Goal: Task Accomplishment & Management: Manage account settings

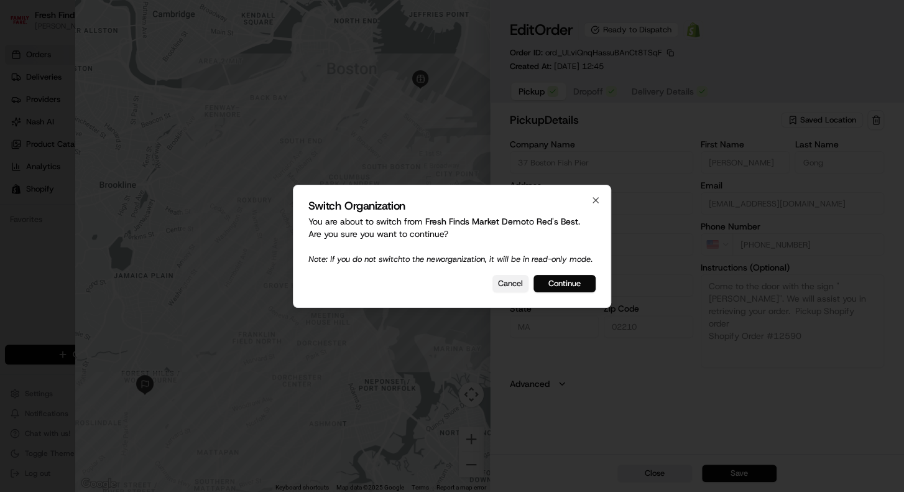
click at [521, 288] on button "Cancel" at bounding box center [511, 283] width 36 height 17
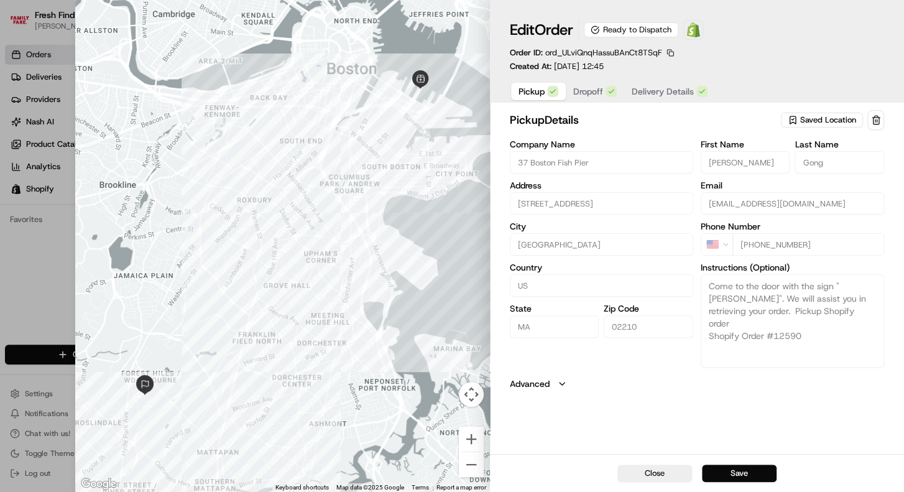
click at [670, 86] on span "Delivery Details" at bounding box center [663, 91] width 62 height 12
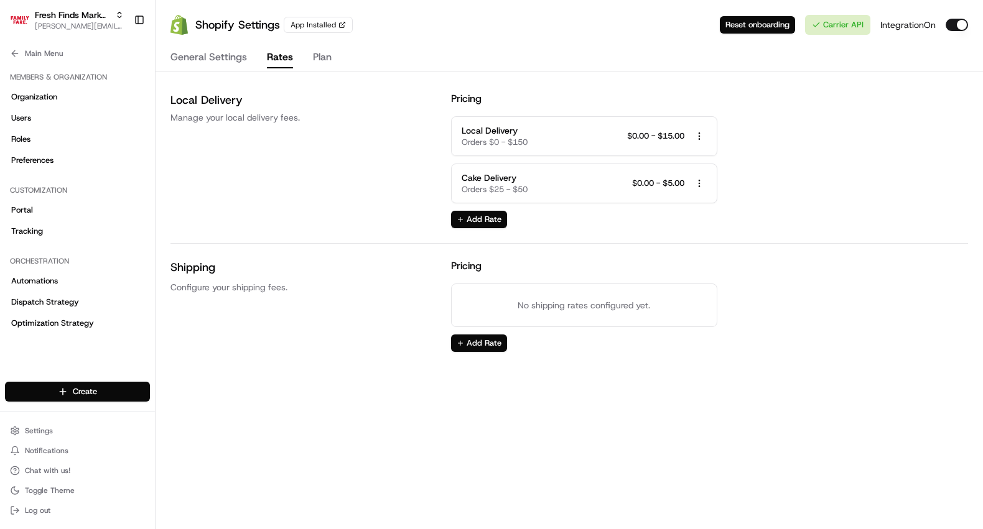
scroll to position [285, 0]
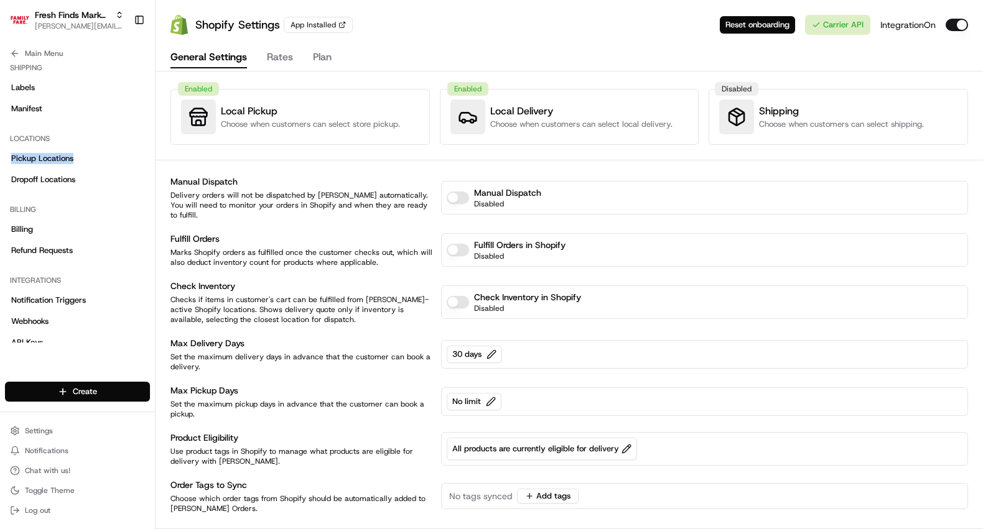
click at [219, 63] on button "General Settings" at bounding box center [208, 57] width 77 height 21
click at [474, 490] on span "No tags synced" at bounding box center [480, 496] width 63 height 12
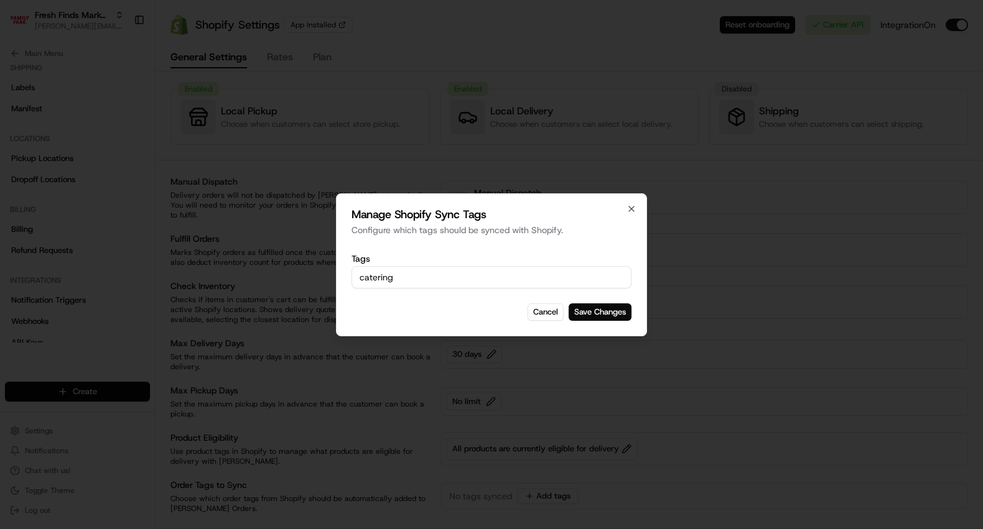
click at [482, 306] on div "Cancel Save Changes" at bounding box center [491, 312] width 280 height 17
click at [501, 275] on input "catering" at bounding box center [491, 277] width 269 height 15
type input "24 hour prep"
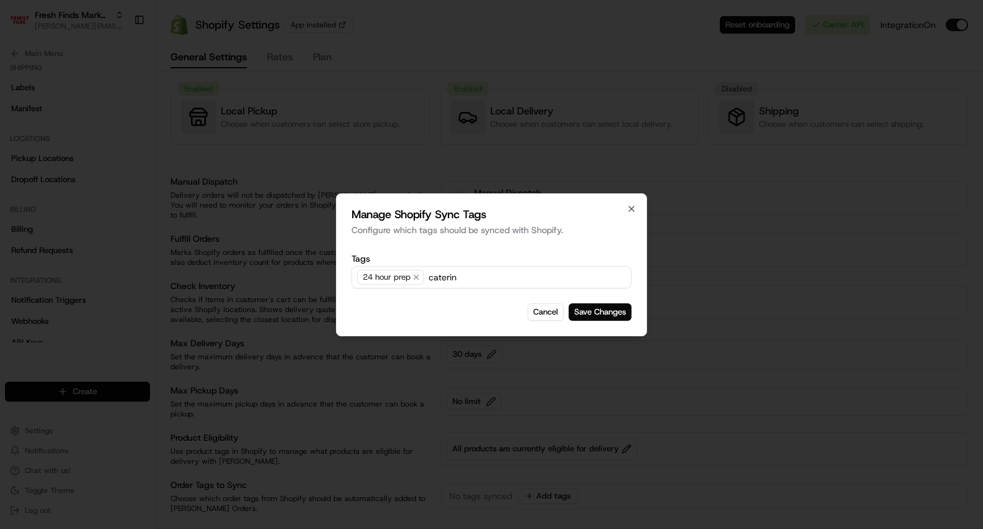
type input "catering"
click at [583, 313] on button "Save Changes" at bounding box center [599, 312] width 63 height 17
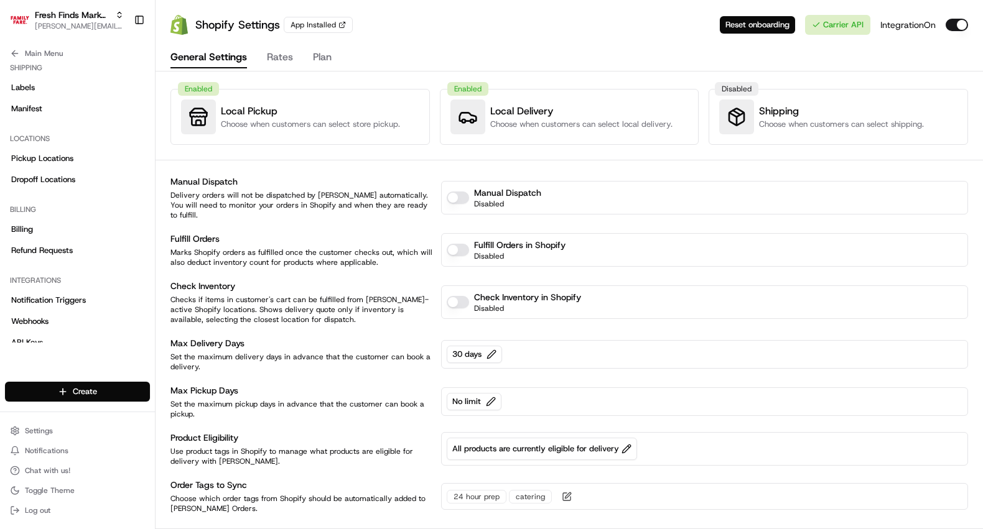
click at [534, 490] on div "catering" at bounding box center [530, 497] width 43 height 14
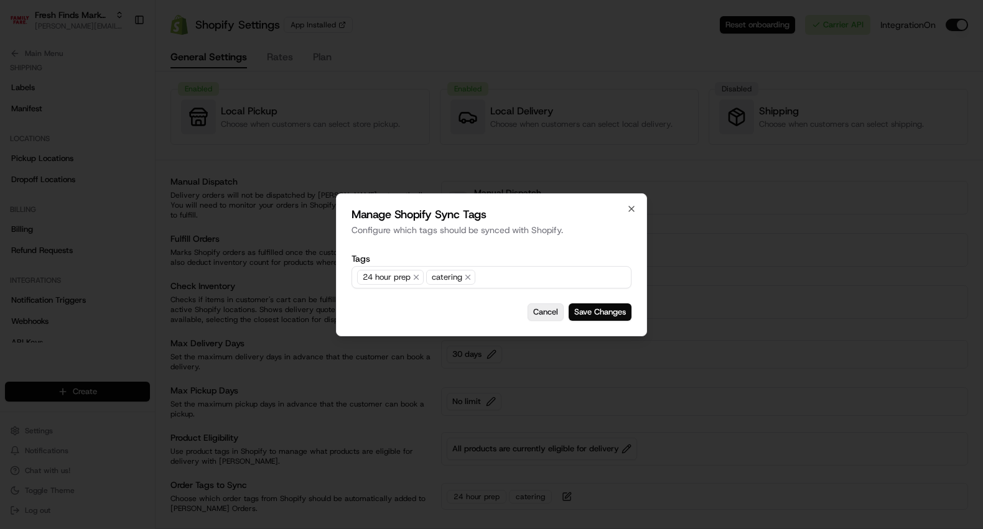
click at [555, 314] on button "Cancel" at bounding box center [545, 312] width 36 height 17
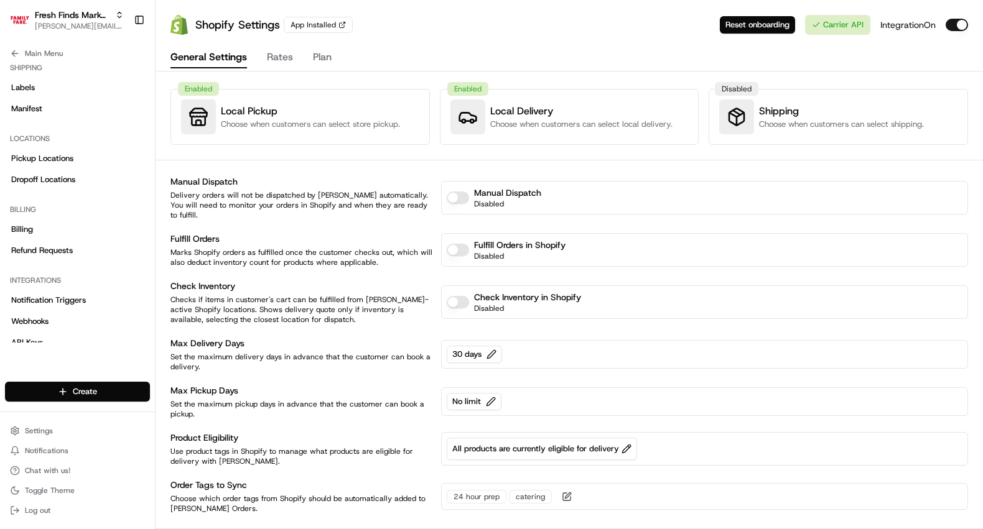
click at [548, 492] on div "24 hour prep catering" at bounding box center [513, 496] width 132 height 15
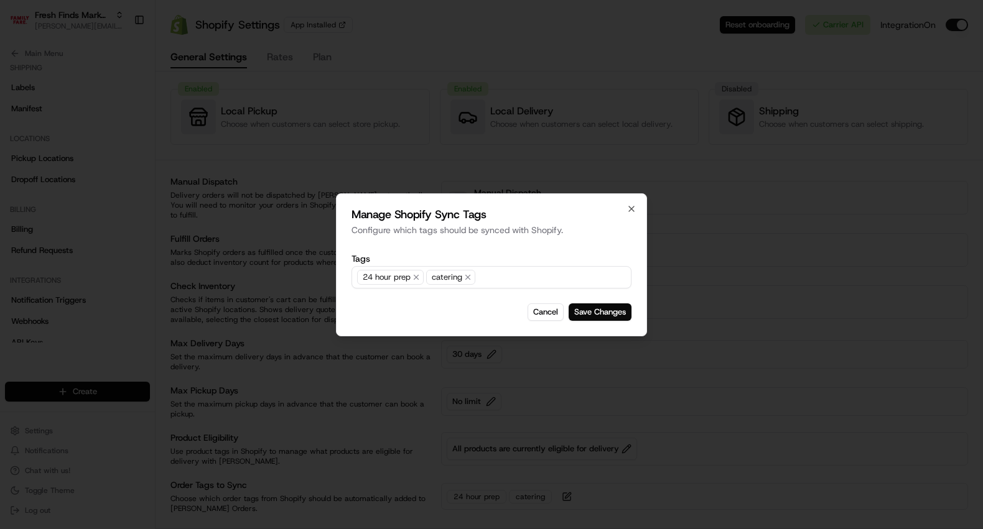
click at [536, 280] on input "text" at bounding box center [552, 277] width 148 height 15
click at [473, 276] on button "button" at bounding box center [467, 277] width 15 height 15
click at [417, 275] on icon "button" at bounding box center [416, 277] width 9 height 9
click at [593, 314] on button "Save Changes" at bounding box center [599, 312] width 63 height 17
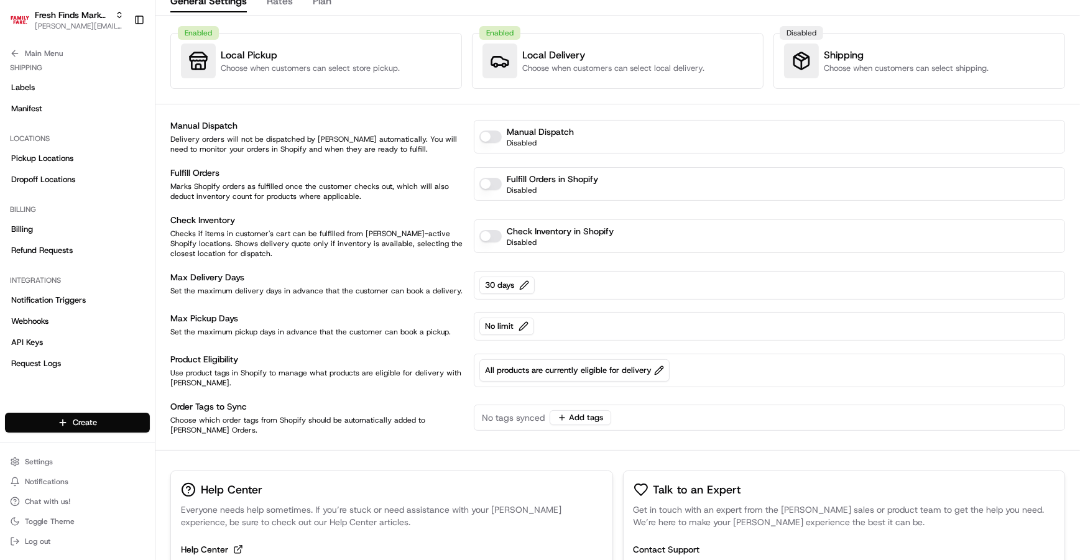
scroll to position [57, 0]
click at [540, 373] on span "All products are currently eligible for delivery" at bounding box center [574, 369] width 179 height 11
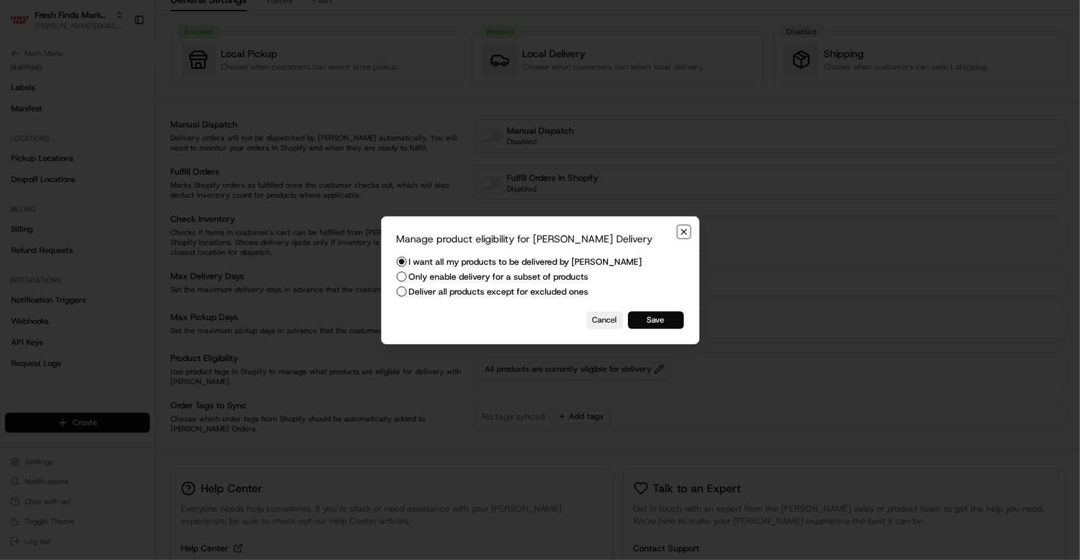
click at [685, 231] on icon "button" at bounding box center [684, 232] width 10 height 10
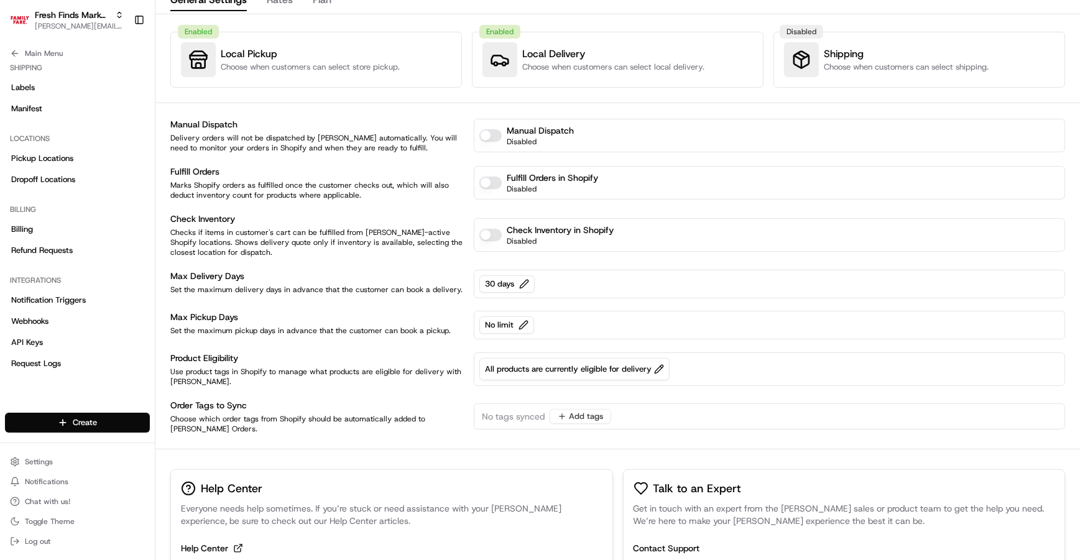
click at [504, 421] on span "No tags synced" at bounding box center [513, 416] width 63 height 12
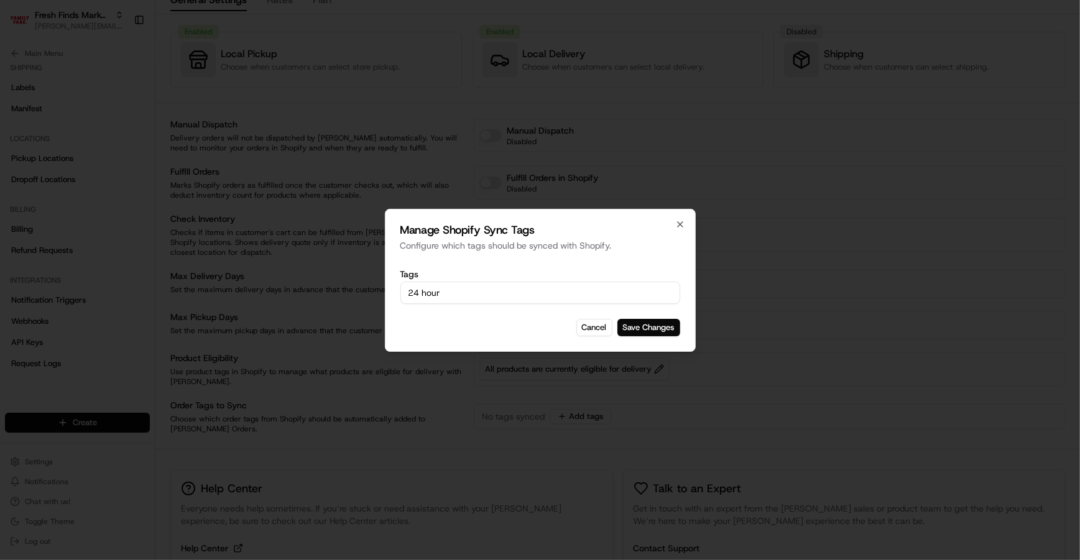
type input "24 hours"
type input "catering"
drag, startPoint x: 657, startPoint y: 326, endPoint x: 649, endPoint y: 332, distance: 9.8
click at [657, 327] on button "Save Changes" at bounding box center [649, 327] width 63 height 17
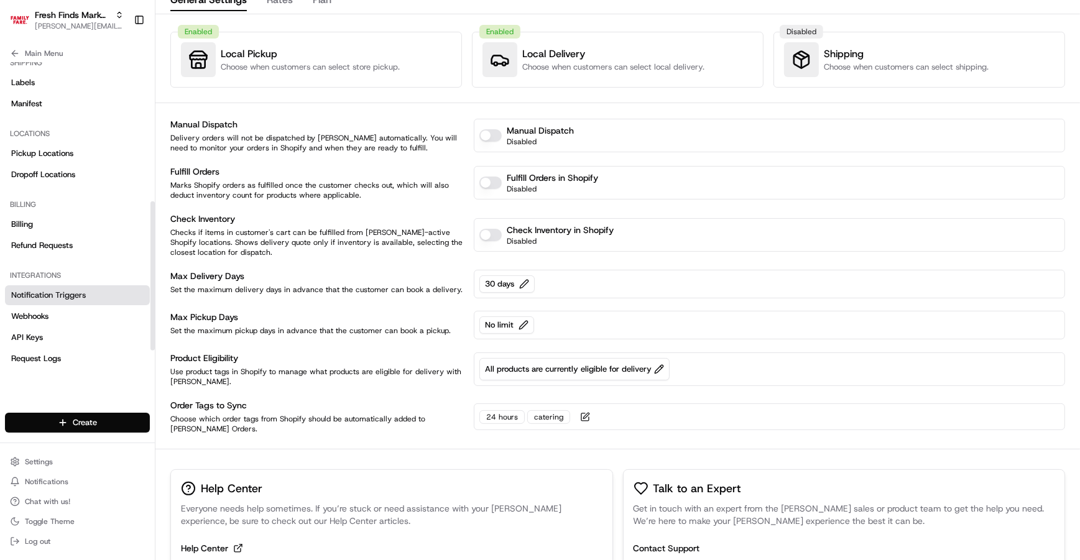
scroll to position [291, 0]
click at [42, 175] on span "Dropoff Locations" at bounding box center [43, 174] width 64 height 11
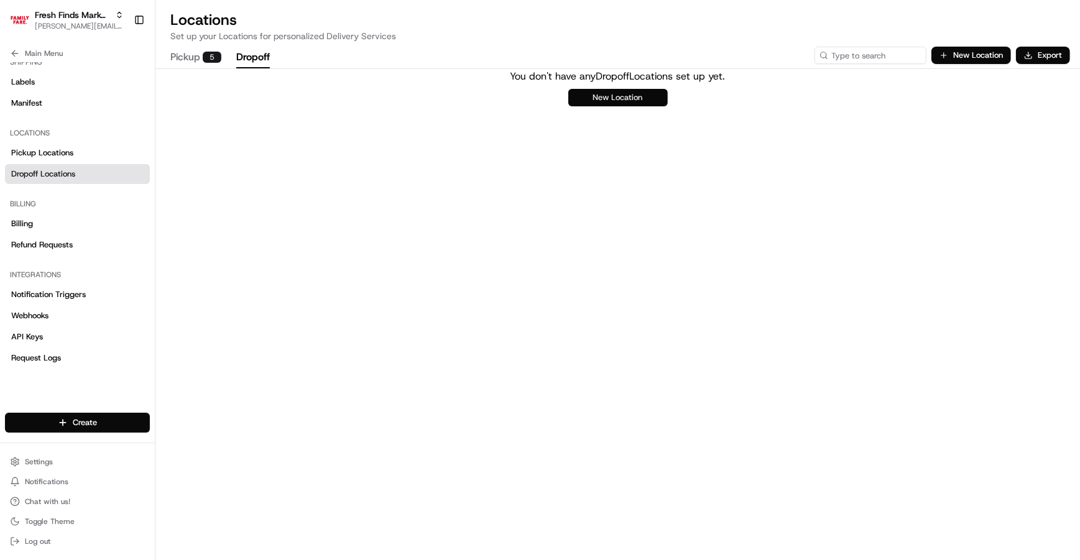
click at [647, 100] on button "New Location" at bounding box center [618, 97] width 100 height 17
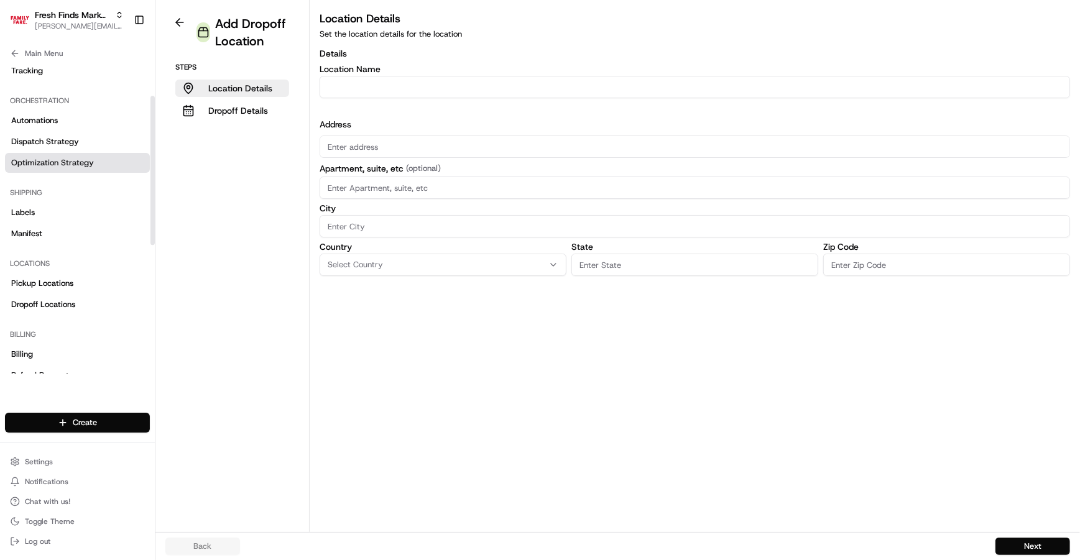
scroll to position [70, 0]
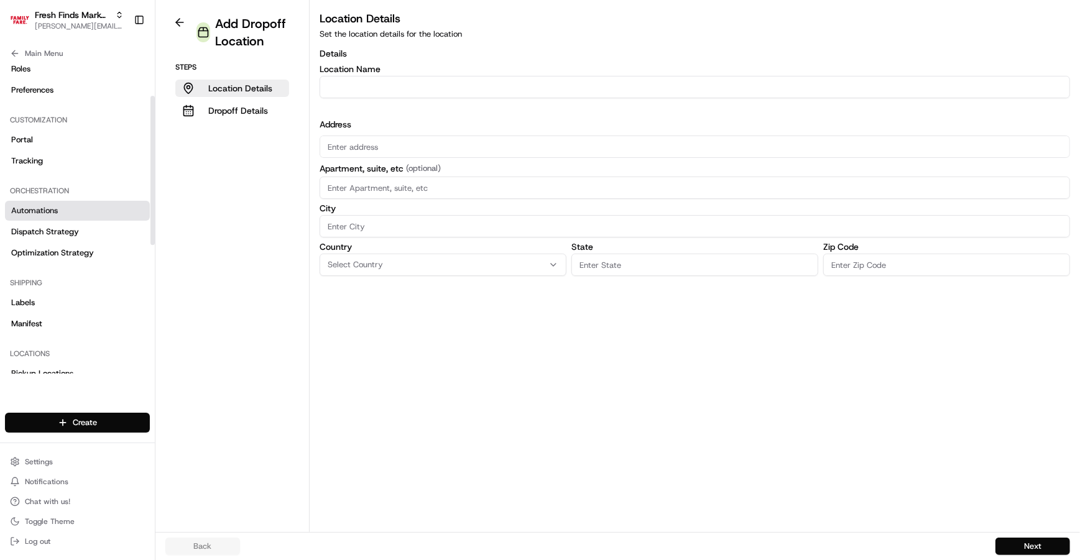
click at [34, 211] on span "Automations" at bounding box center [34, 210] width 47 height 11
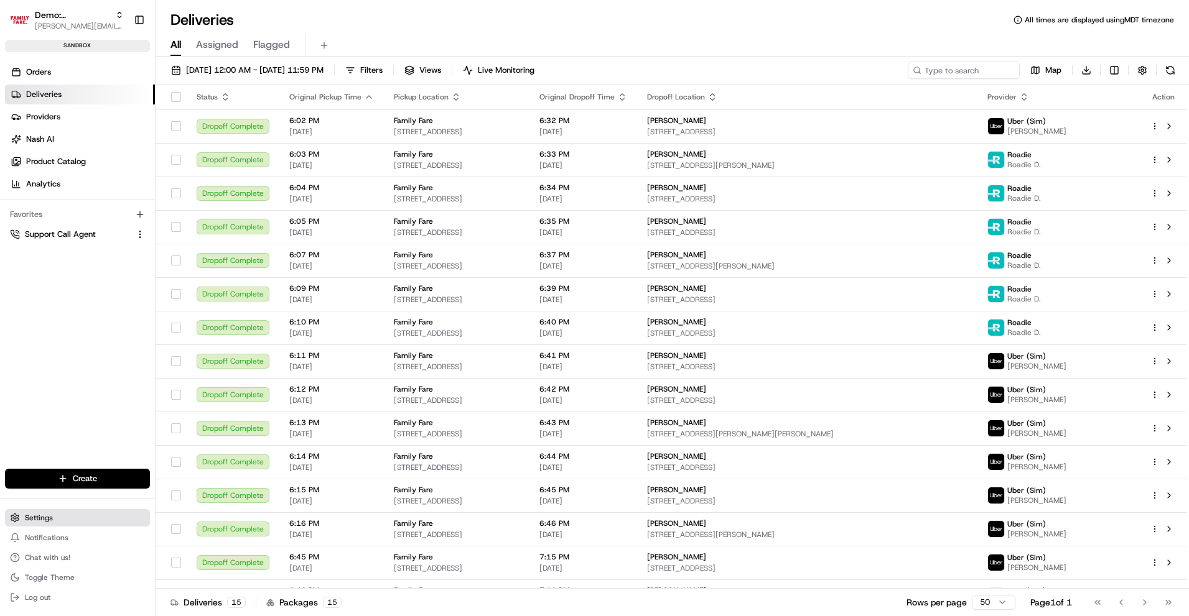
click at [24, 526] on button "Settings" at bounding box center [77, 517] width 145 height 17
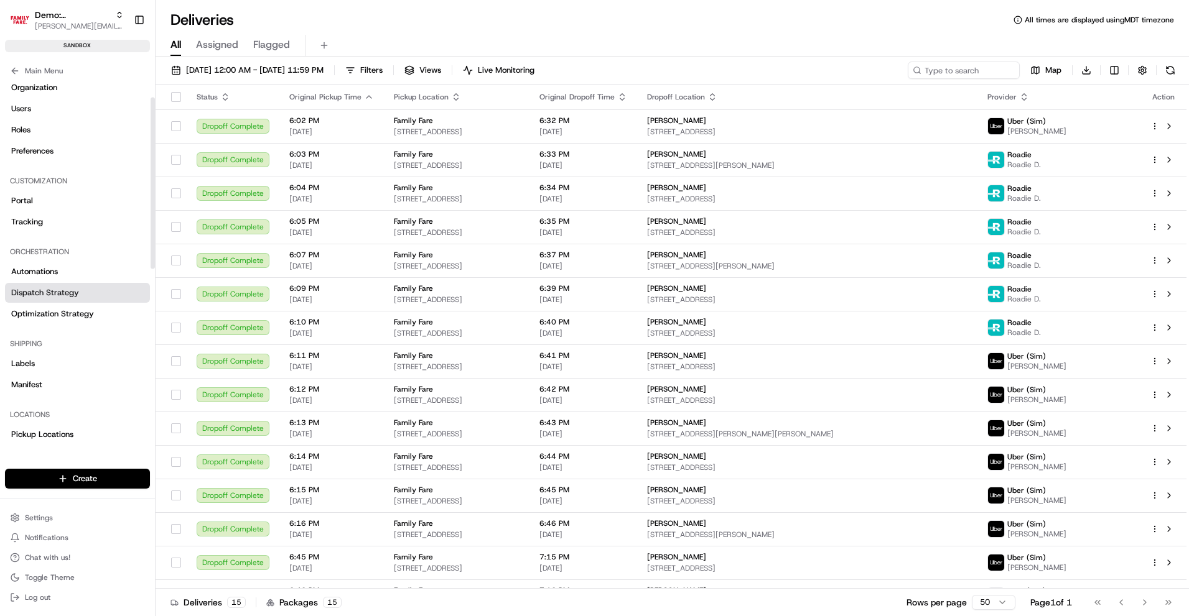
scroll to position [44, 0]
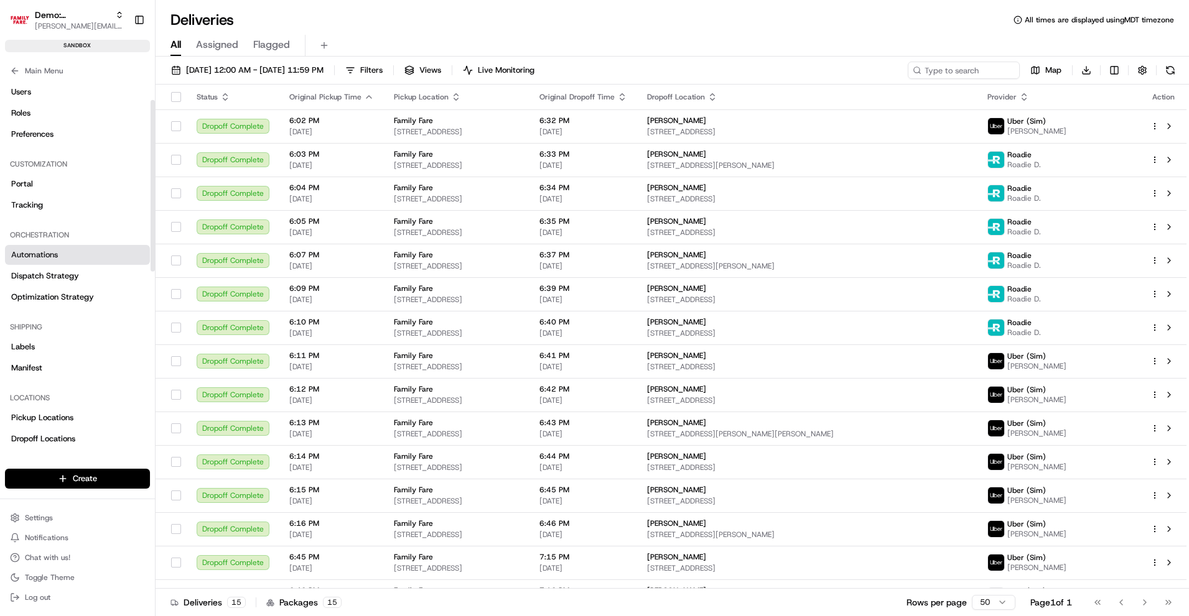
click at [46, 256] on span "Automations" at bounding box center [34, 254] width 47 height 11
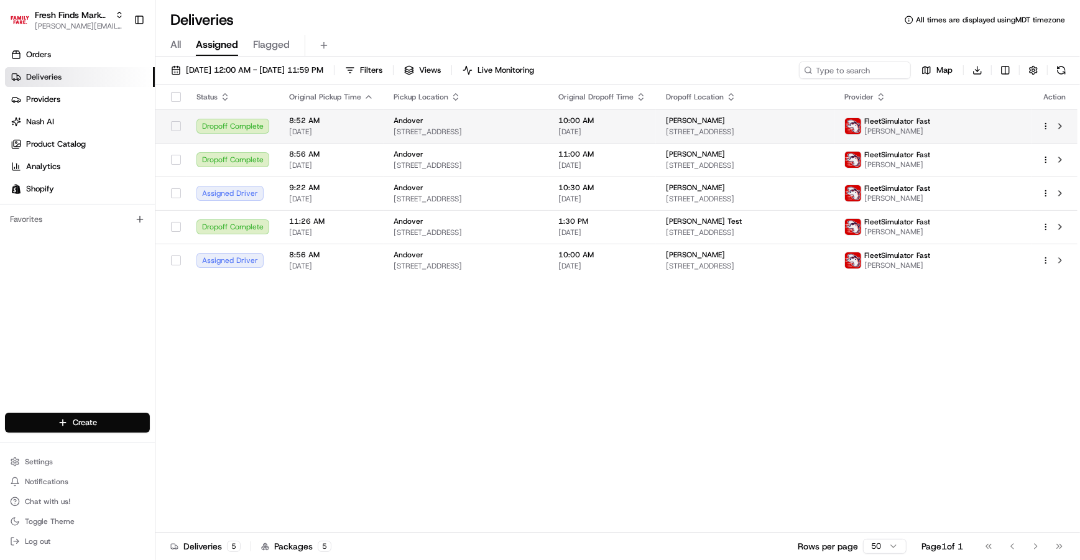
click at [517, 131] on span "[STREET_ADDRESS]" at bounding box center [466, 132] width 145 height 10
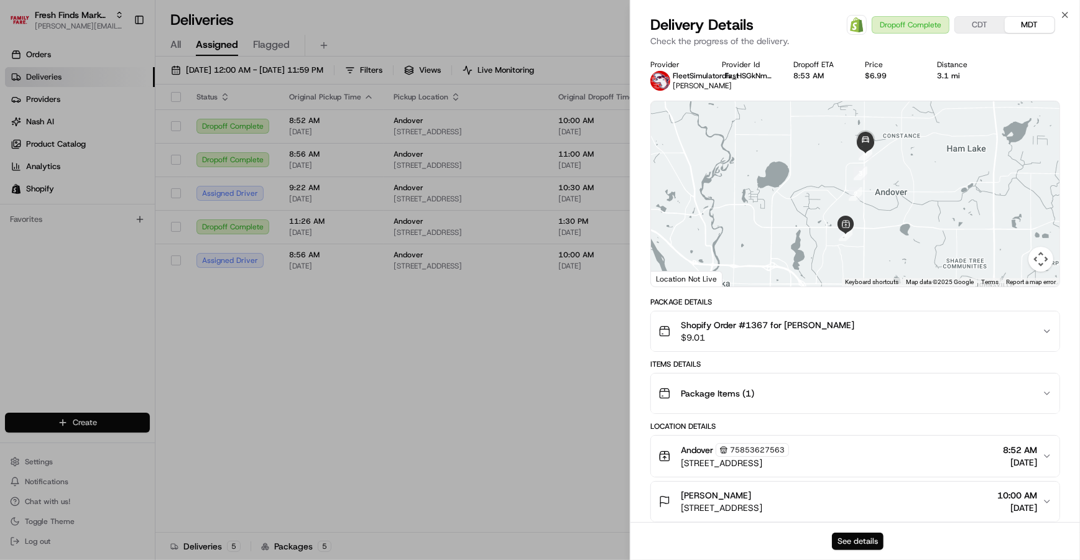
click at [851, 542] on button "See details" at bounding box center [858, 541] width 52 height 17
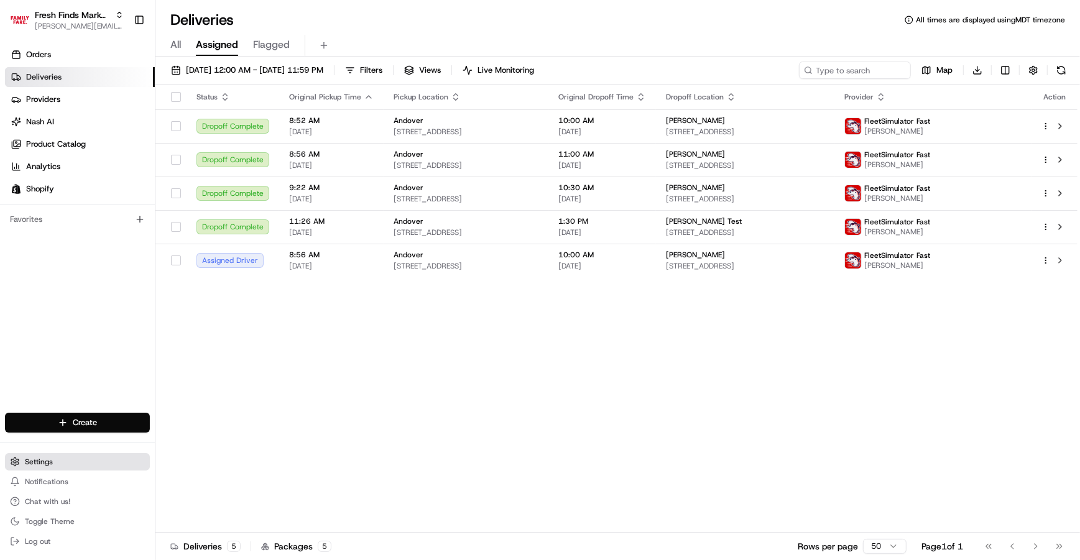
click at [58, 458] on button "Settings" at bounding box center [77, 461] width 145 height 17
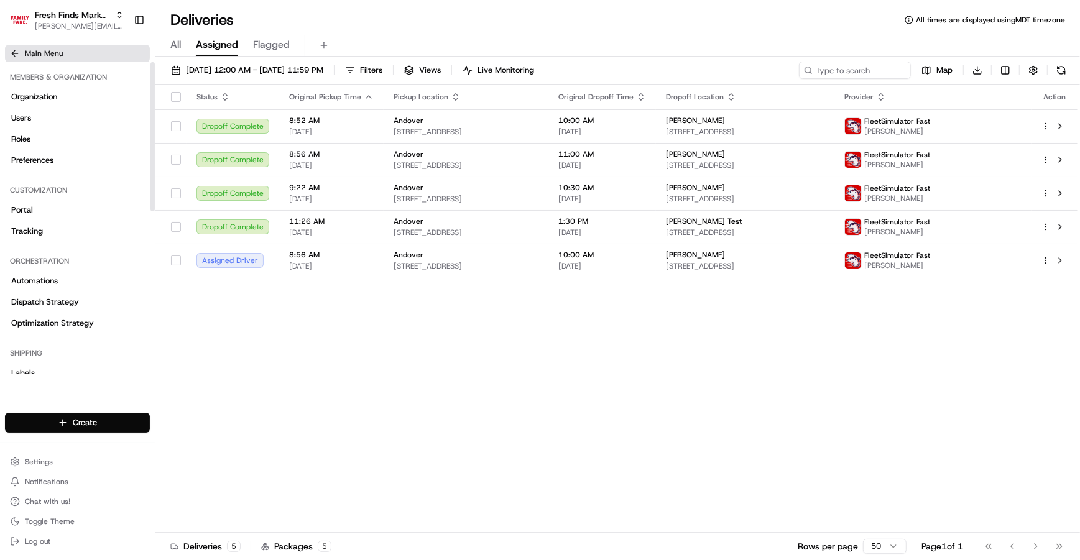
click at [17, 53] on icon at bounding box center [15, 54] width 10 height 10
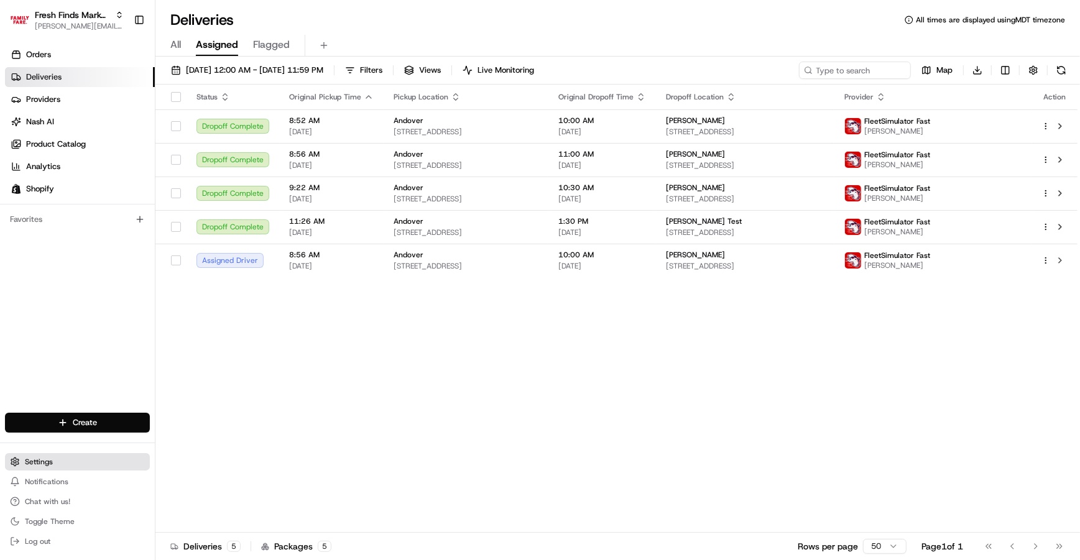
click at [29, 466] on span "Settings" at bounding box center [39, 462] width 28 height 10
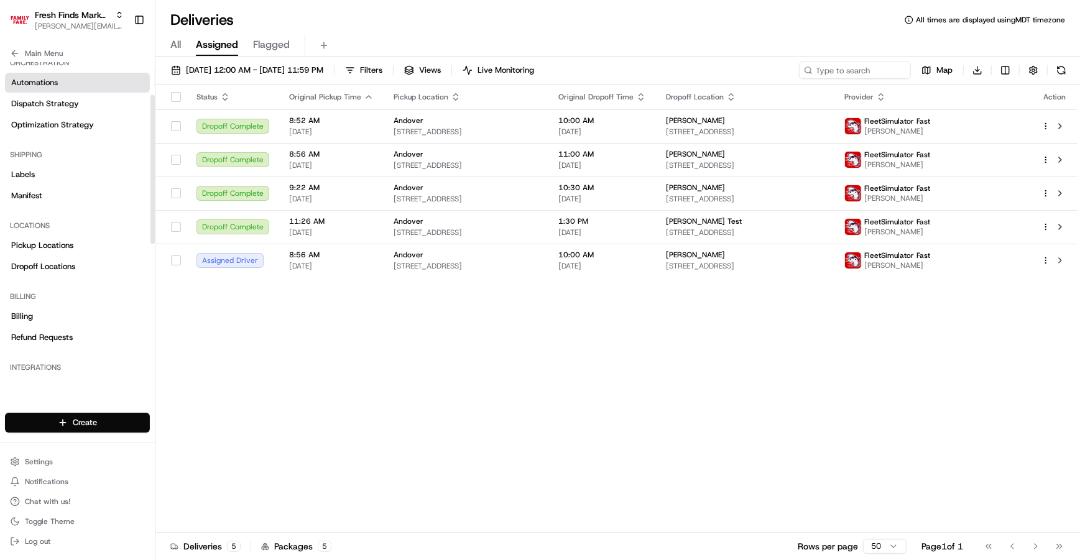
scroll to position [295, 0]
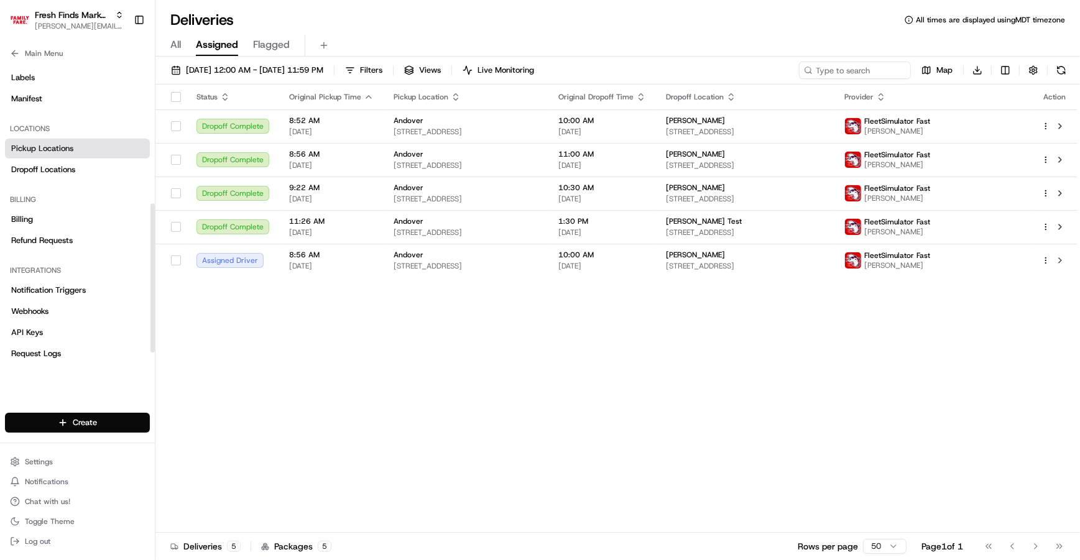
click at [47, 151] on span "Pickup Locations" at bounding box center [42, 148] width 62 height 11
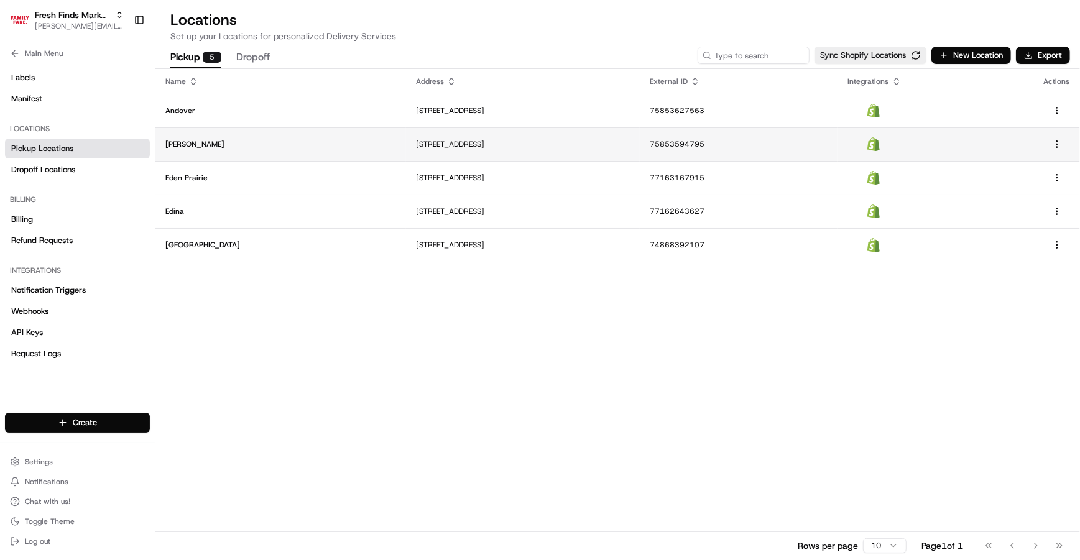
click at [187, 146] on p "[PERSON_NAME]" at bounding box center [280, 144] width 231 height 10
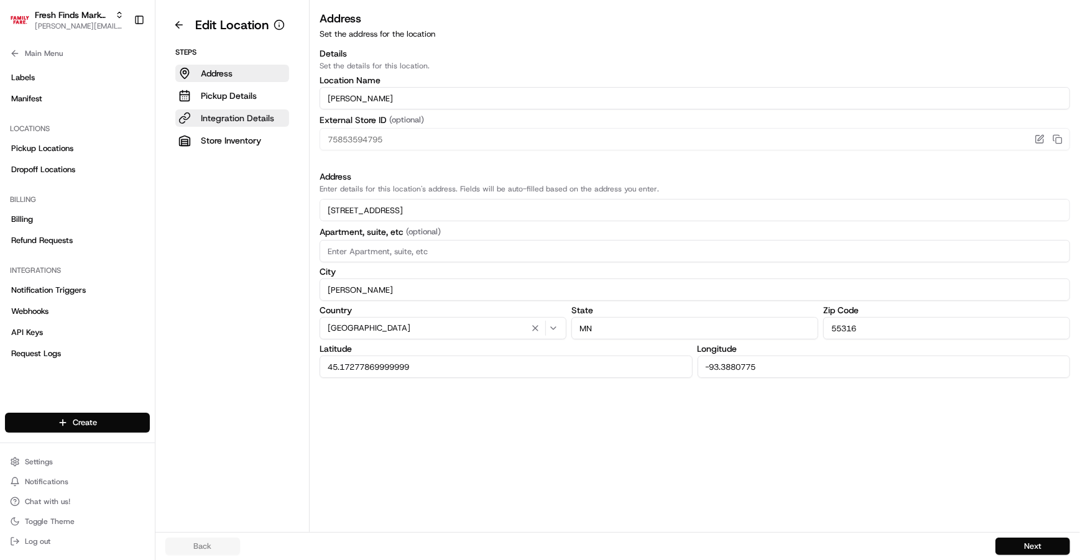
click at [220, 119] on p "Integration Details" at bounding box center [237, 118] width 73 height 12
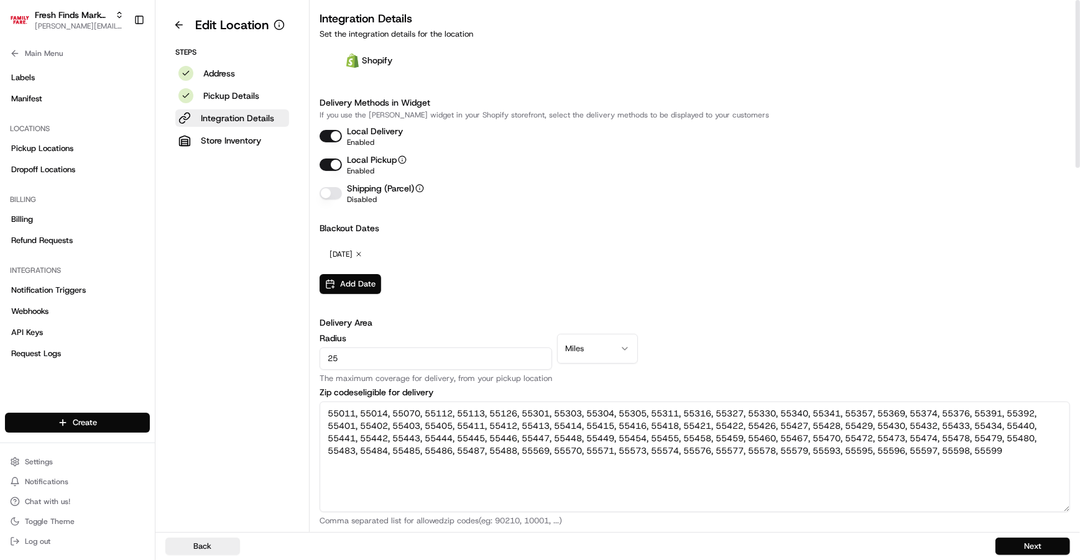
click at [338, 134] on button "Local Delivery" at bounding box center [331, 136] width 22 height 12
click at [12, 51] on icon at bounding box center [15, 54] width 10 height 10
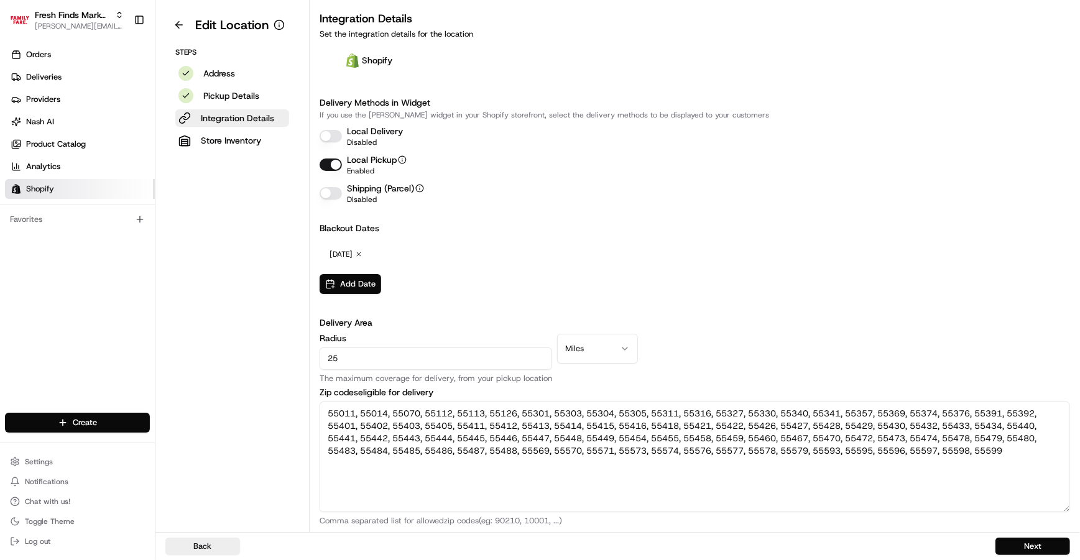
click at [52, 184] on span "Shopify" at bounding box center [40, 188] width 28 height 11
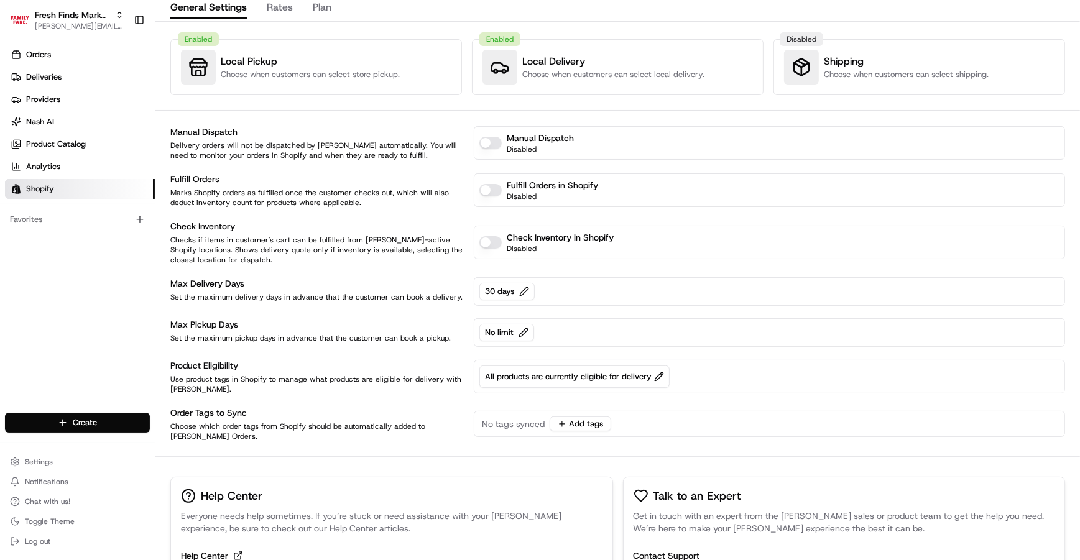
scroll to position [60, 0]
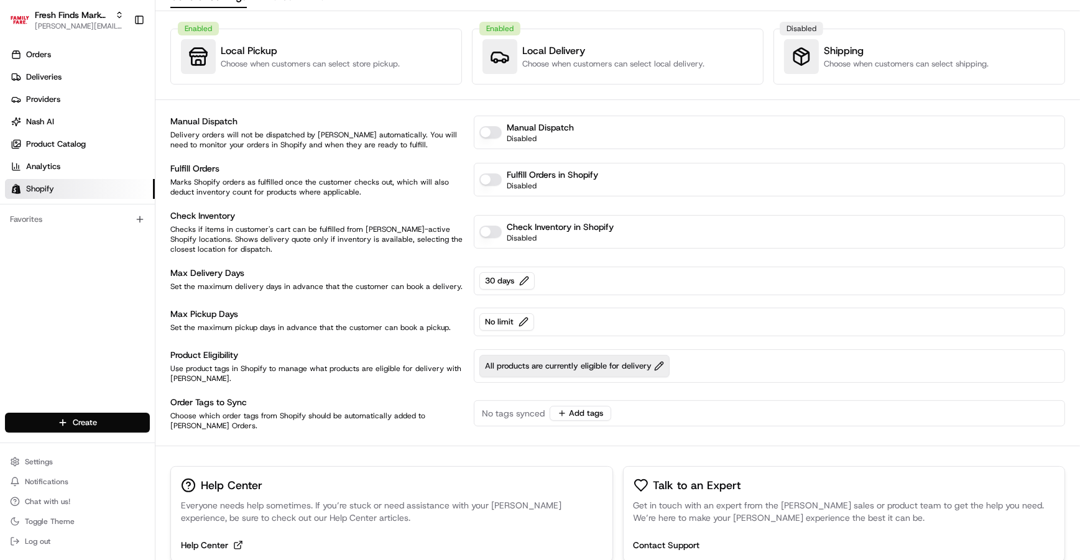
click at [555, 365] on span "All products are currently eligible for delivery" at bounding box center [574, 366] width 179 height 11
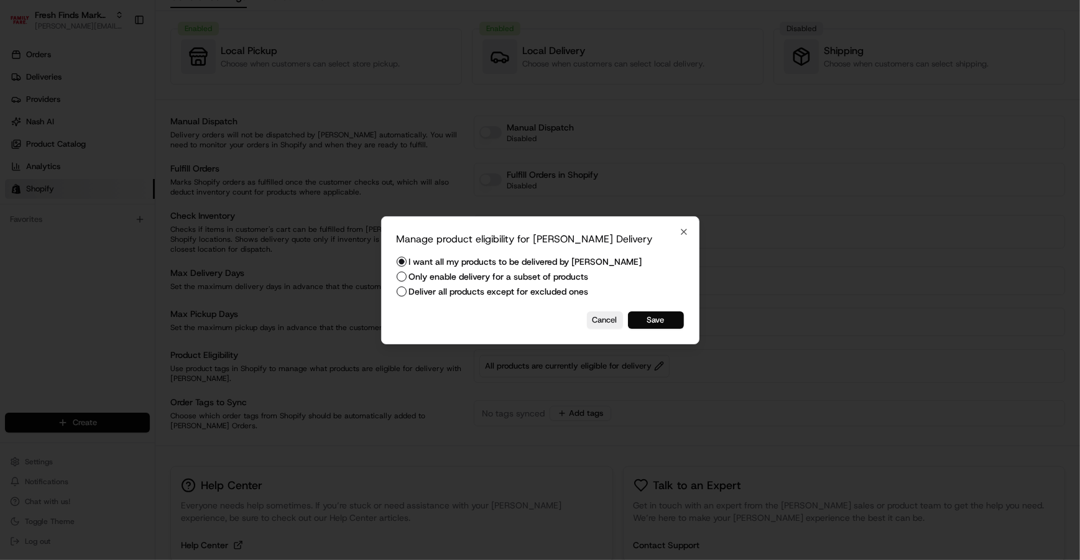
click at [456, 279] on label "Only enable delivery for a subset of products" at bounding box center [499, 276] width 180 height 9
click at [407, 279] on button "Only enable delivery for a subset of products" at bounding box center [402, 277] width 10 height 10
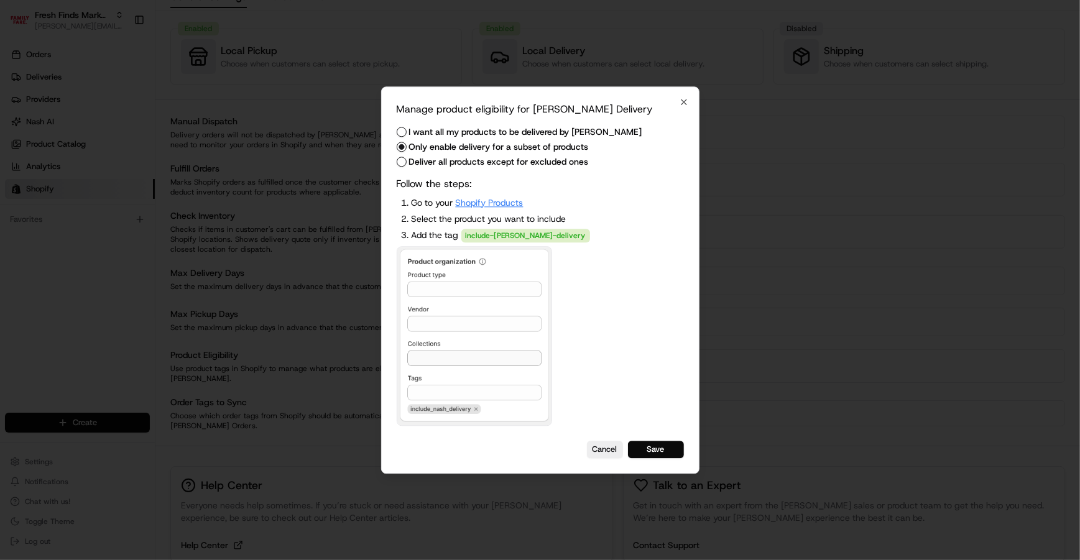
click at [485, 198] on link "Shopify Products" at bounding box center [490, 202] width 68 height 11
click at [688, 100] on icon "button" at bounding box center [684, 102] width 10 height 10
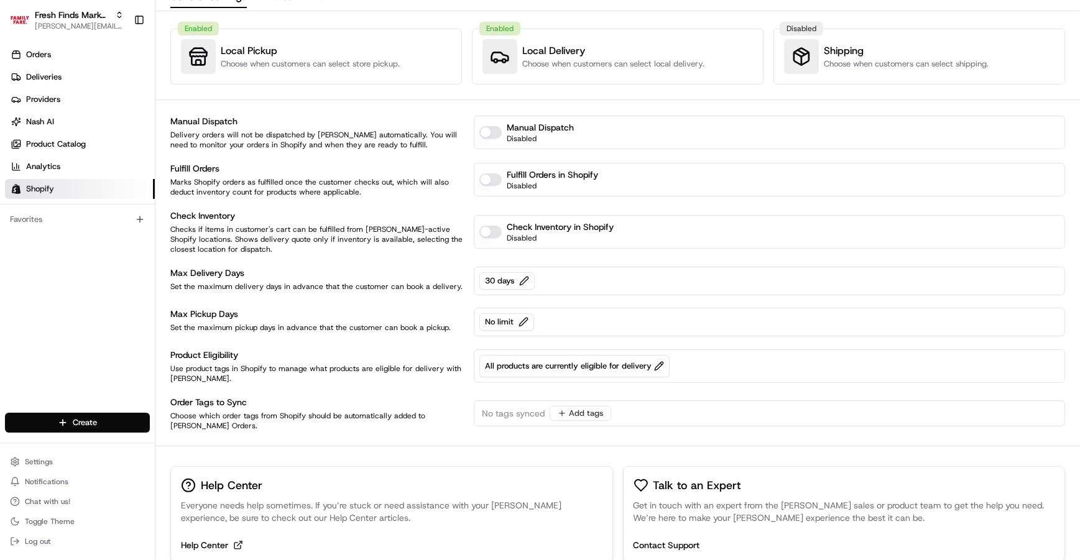
click at [504, 410] on span "No tags synced" at bounding box center [513, 413] width 63 height 12
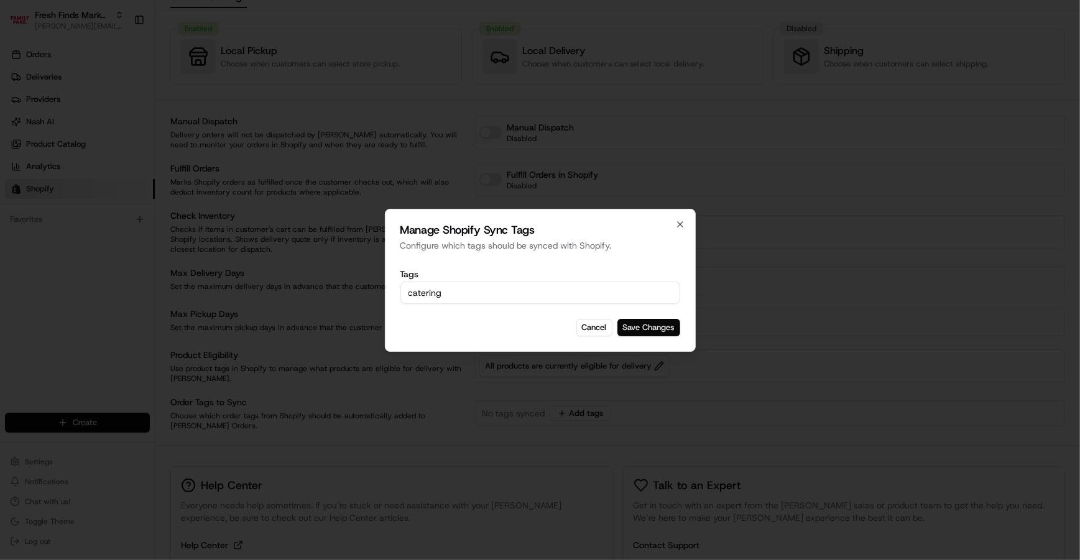
type input "catering"
click at [651, 332] on button "Save Changes" at bounding box center [649, 327] width 63 height 17
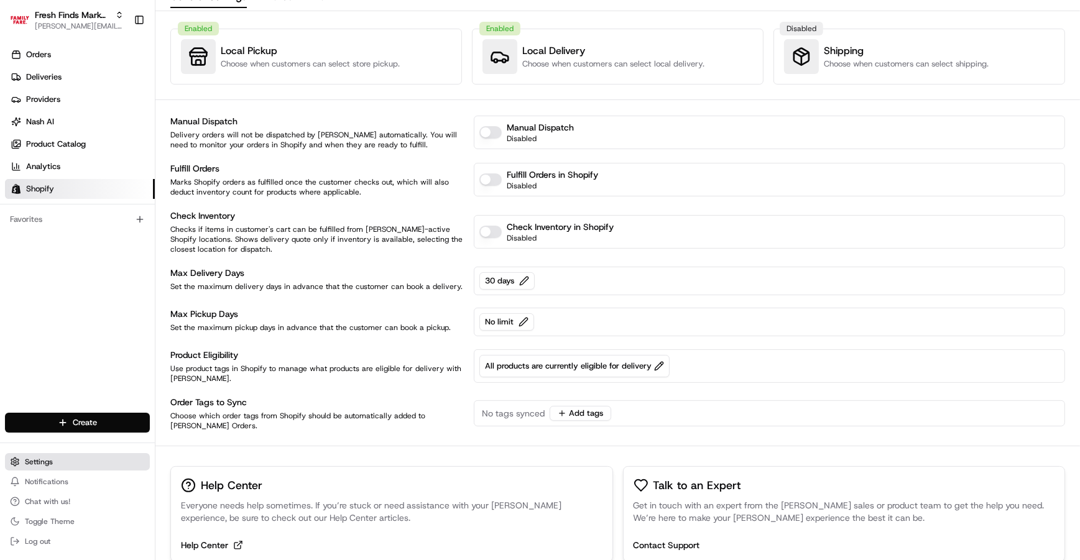
click at [44, 461] on span "Settings" at bounding box center [39, 462] width 28 height 10
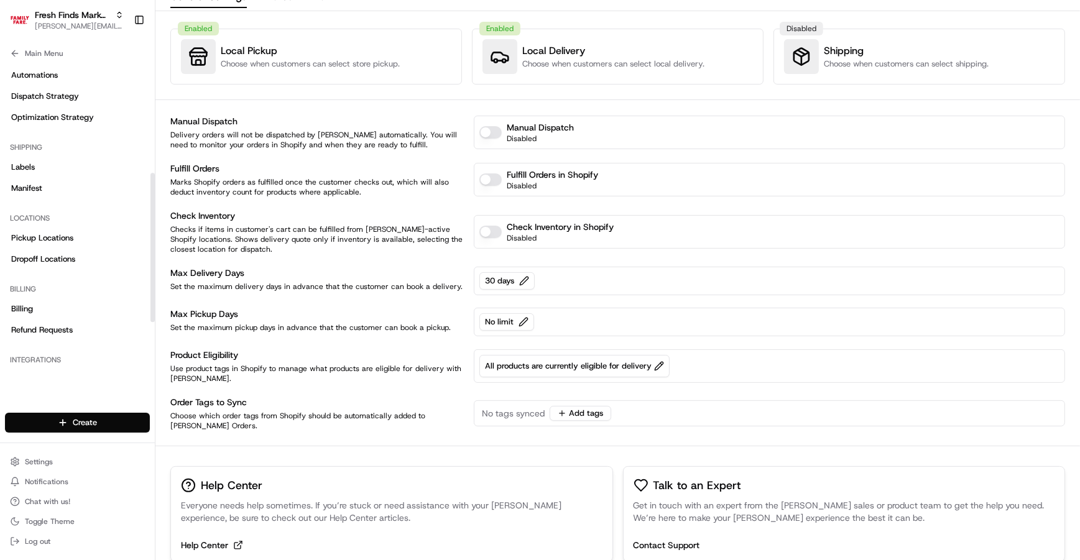
scroll to position [180, 0]
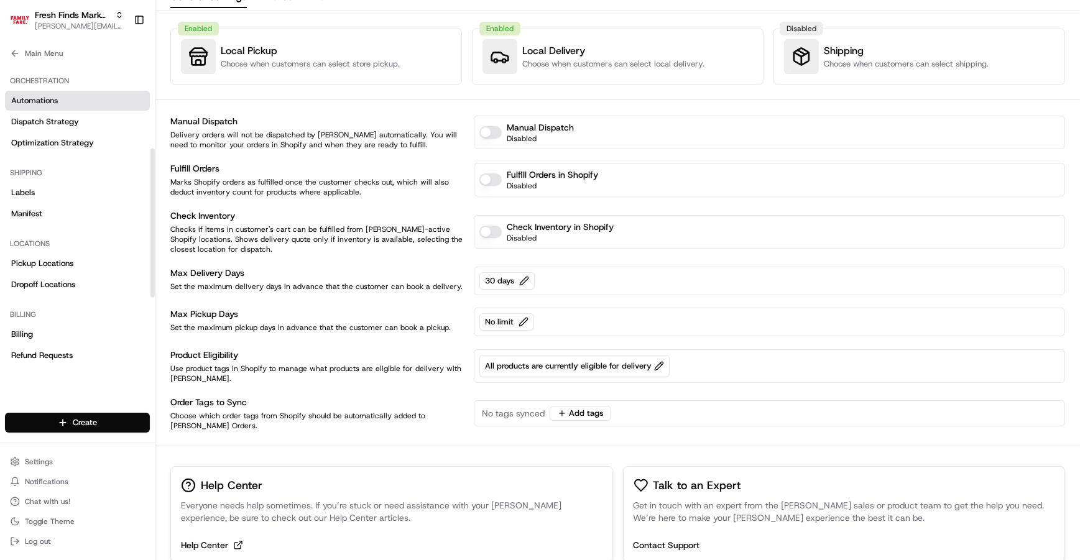
click at [42, 103] on span "Automations" at bounding box center [34, 100] width 47 height 11
